Goal: Task Accomplishment & Management: Manage account settings

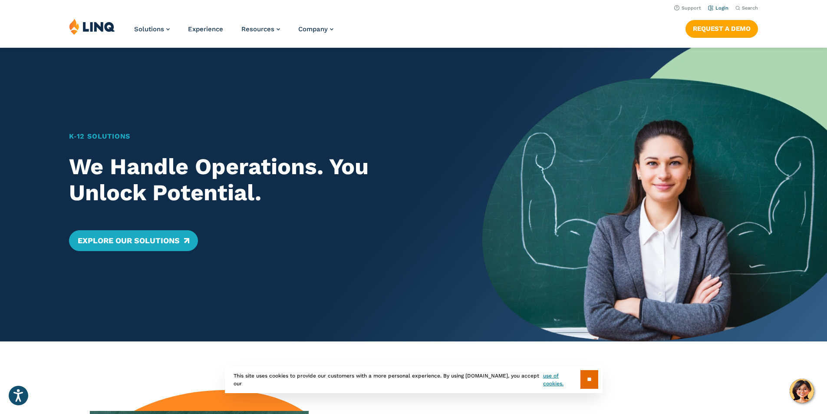
click at [717, 8] on link "Login" at bounding box center [718, 8] width 20 height 6
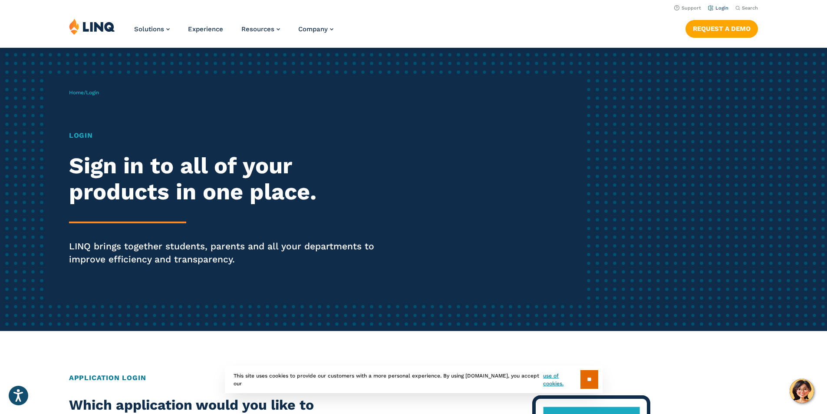
click at [716, 7] on link "Login" at bounding box center [718, 8] width 20 height 6
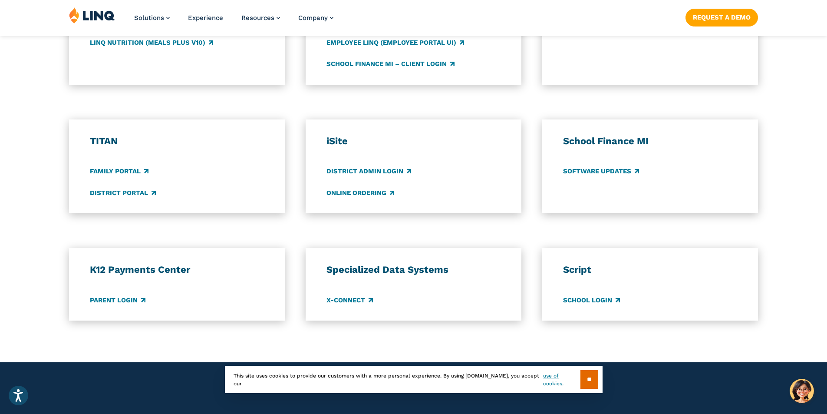
scroll to position [608, 0]
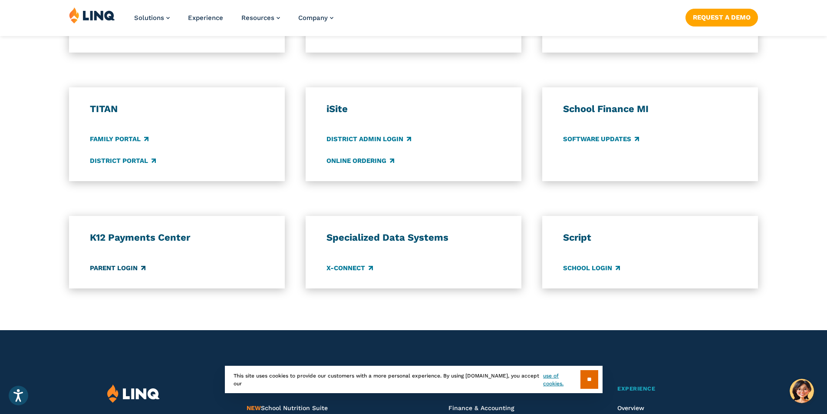
click at [125, 268] on link "Parent Login" at bounding box center [118, 268] width 56 height 10
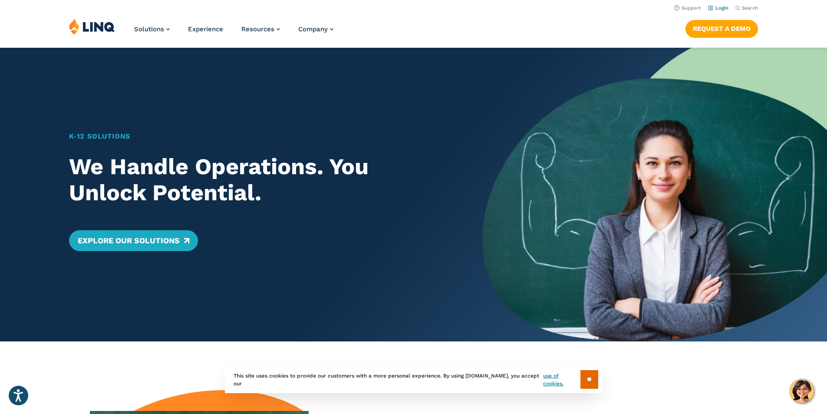
click at [721, 7] on link "Login" at bounding box center [718, 8] width 20 height 6
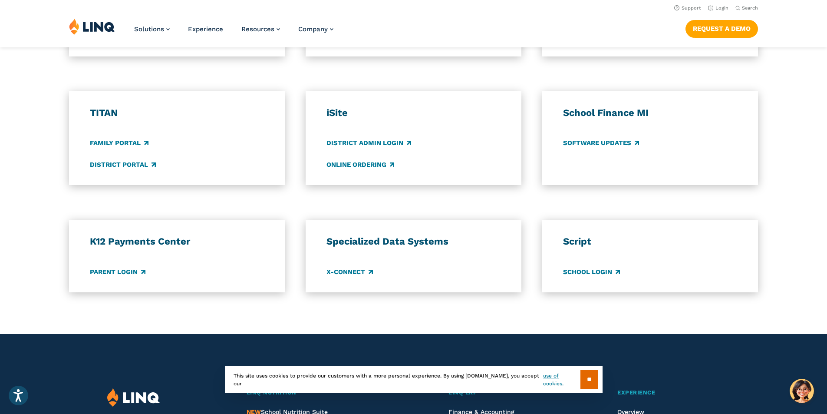
scroll to position [581, 0]
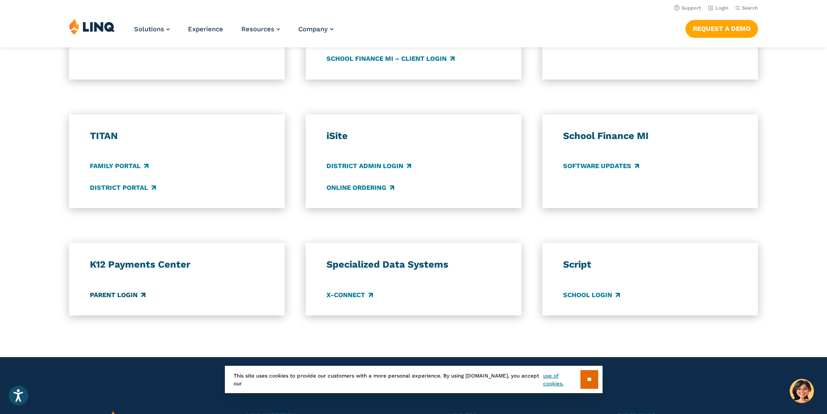
click at [132, 294] on link "Parent Login" at bounding box center [118, 295] width 56 height 10
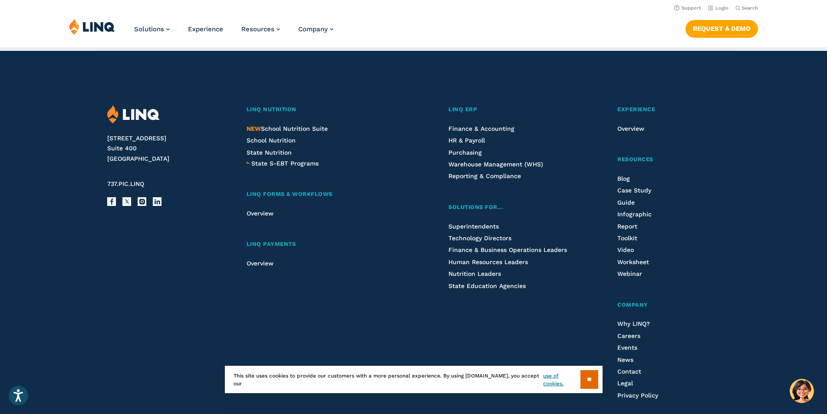
scroll to position [2329, 0]
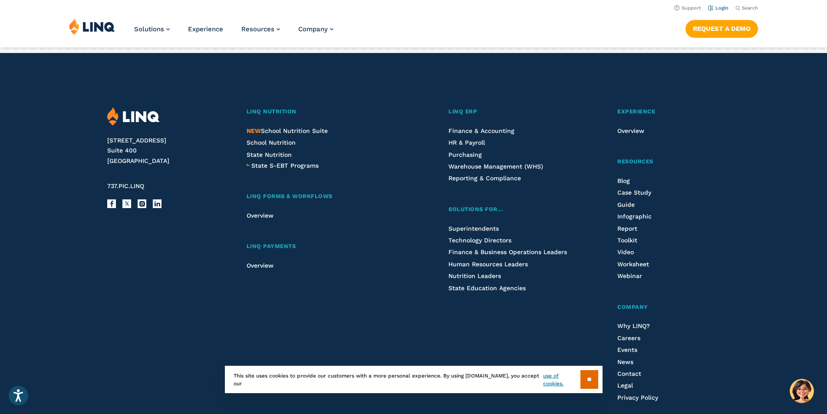
click at [724, 8] on link "Login" at bounding box center [718, 8] width 20 height 6
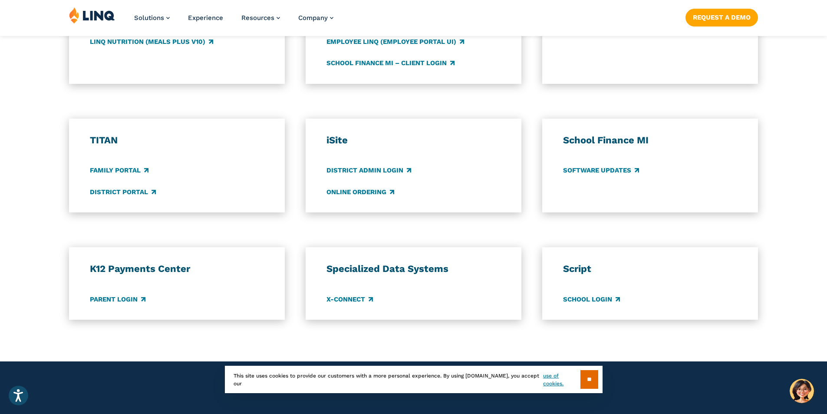
scroll to position [608, 0]
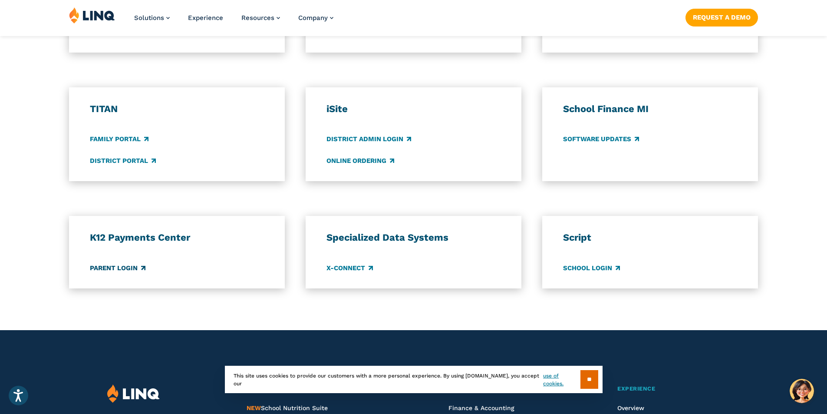
click at [120, 263] on link "Parent Login" at bounding box center [118, 268] width 56 height 10
